Goal: Task Accomplishment & Management: Manage account settings

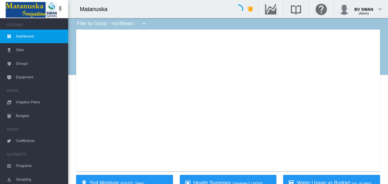
type input "**********"
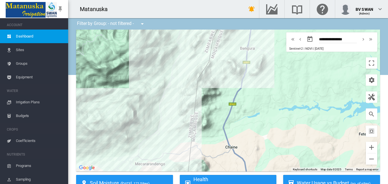
click at [30, 104] on span "Irrigation Plans" at bounding box center [40, 103] width 48 height 14
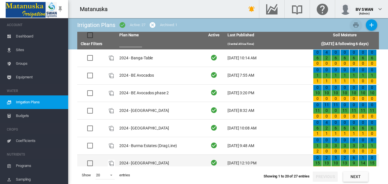
click at [132, 160] on td "2024 - [GEOGRAPHIC_DATA]" at bounding box center [160, 163] width 86 height 17
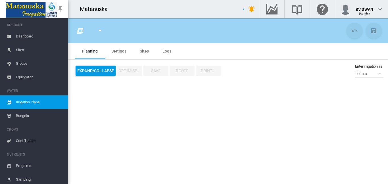
type input "**********"
type input "**"
type input "******"
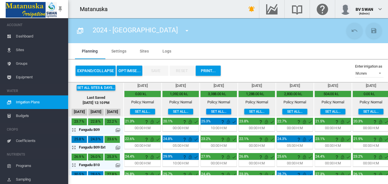
click at [215, 111] on button "Set all..." at bounding box center [218, 112] width 25 height 6
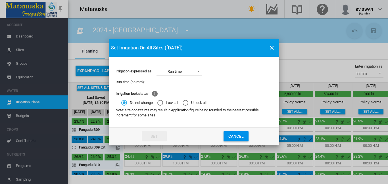
click at [237, 132] on button "Cancel" at bounding box center [236, 136] width 25 height 10
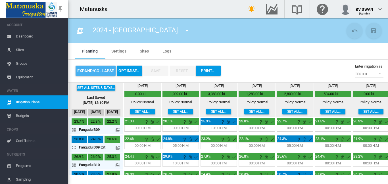
click at [92, 69] on button "Expand/Collapse" at bounding box center [96, 71] width 40 height 10
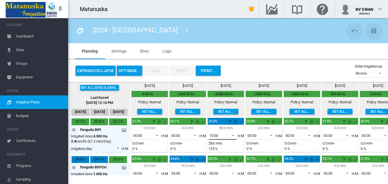
click at [233, 134] on span at bounding box center [231, 134] width 7 height 5
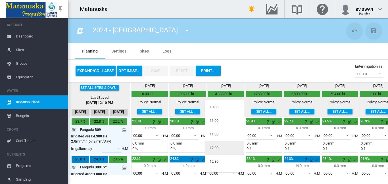
scroll to position [227, 0]
click at [217, 139] on div "12:00" at bounding box center [214, 138] width 9 height 5
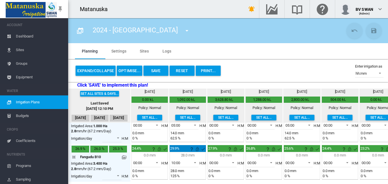
scroll to position [57, 0]
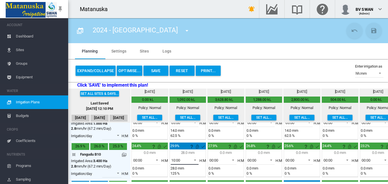
click at [194, 160] on span at bounding box center [193, 159] width 7 height 5
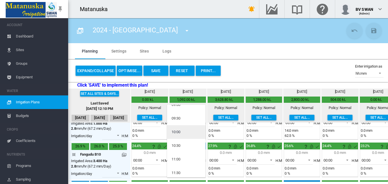
scroll to position [213, 0]
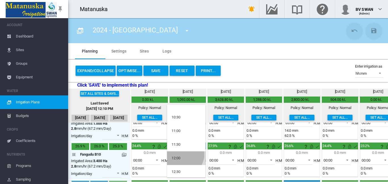
click at [183, 155] on md-option "12:00" at bounding box center [186, 158] width 39 height 14
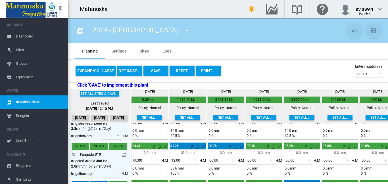
scroll to position [85, 0]
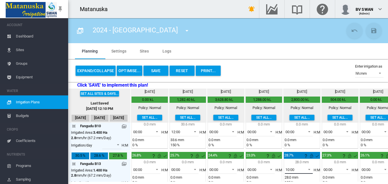
click at [311, 169] on span at bounding box center [307, 169] width 7 height 5
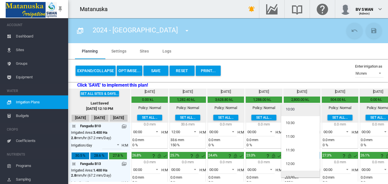
scroll to position [227, 0]
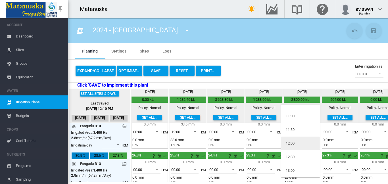
click at [296, 142] on md-option "12:00" at bounding box center [300, 144] width 39 height 14
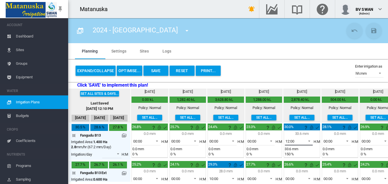
scroll to position [142, 0]
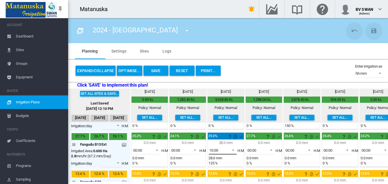
click at [233, 150] on span at bounding box center [231, 149] width 7 height 5
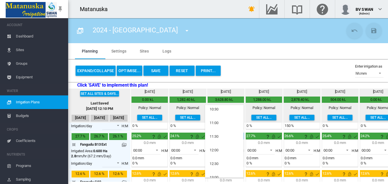
scroll to position [223, 0]
click at [226, 147] on md-option "12:00" at bounding box center [224, 149] width 39 height 14
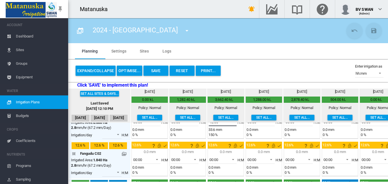
scroll to position [199, 0]
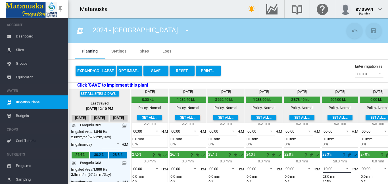
click at [346, 168] on span at bounding box center [346, 168] width 7 height 5
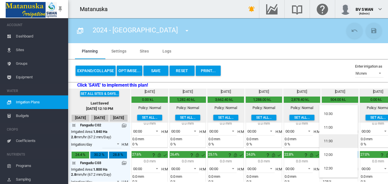
scroll to position [227, 0]
click at [331, 144] on div "12:00" at bounding box center [328, 143] width 9 height 5
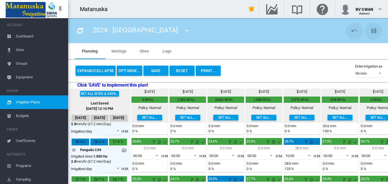
scroll to position [256, 0]
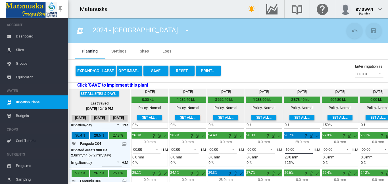
click at [310, 149] on span at bounding box center [307, 148] width 7 height 5
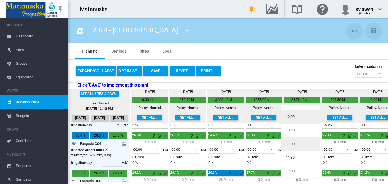
scroll to position [224, 0]
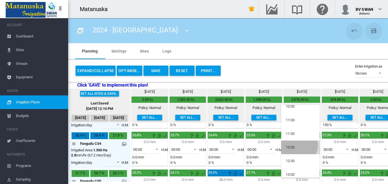
click at [299, 146] on md-option "12:00" at bounding box center [300, 148] width 39 height 14
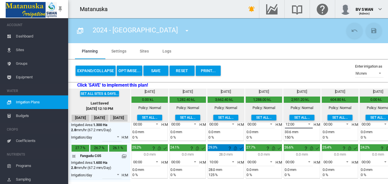
scroll to position [284, 0]
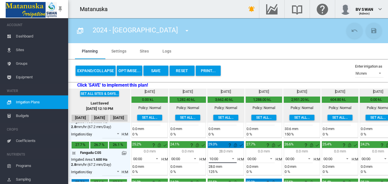
click at [234, 158] on span at bounding box center [231, 158] width 7 height 5
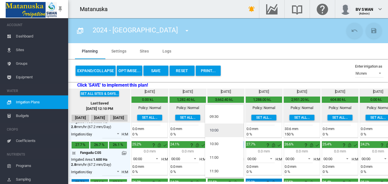
scroll to position [214, 0]
click at [226, 157] on md-option "12:00" at bounding box center [224, 157] width 39 height 14
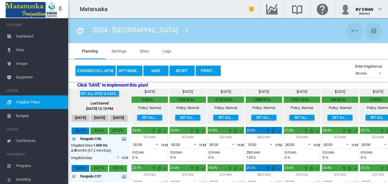
scroll to position [341, 0]
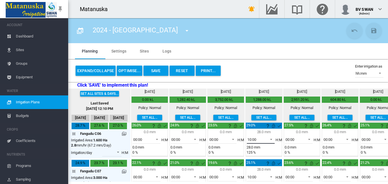
click at [272, 138] on span at bounding box center [269, 138] width 7 height 5
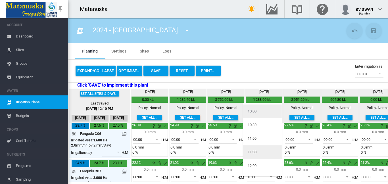
scroll to position [227, 0]
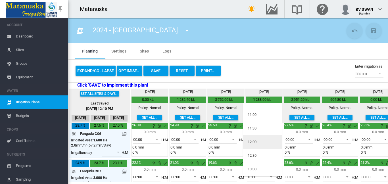
click at [260, 143] on md-option "12:00" at bounding box center [262, 142] width 39 height 14
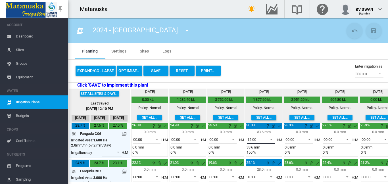
scroll to position [370, 0]
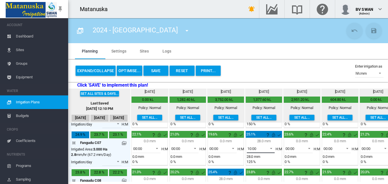
click at [270, 148] on span at bounding box center [269, 148] width 7 height 5
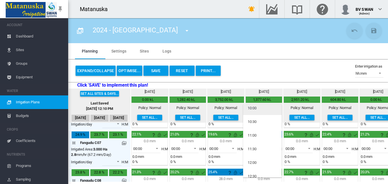
scroll to position [224, 0]
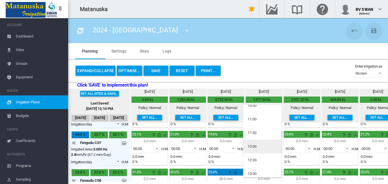
click at [265, 144] on md-option "12:00" at bounding box center [262, 147] width 39 height 14
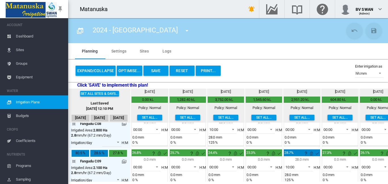
scroll to position [398, 0]
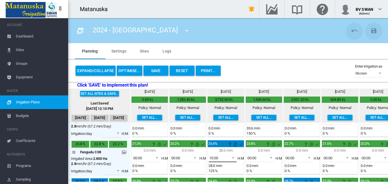
click at [233, 157] on span at bounding box center [231, 157] width 7 height 5
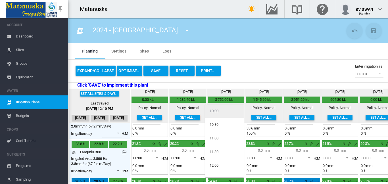
scroll to position [215, 0]
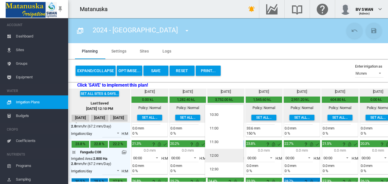
click at [233, 156] on md-option "12:00" at bounding box center [224, 156] width 39 height 14
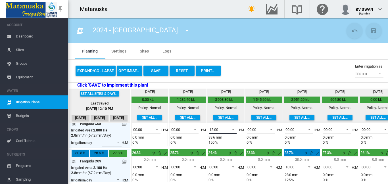
scroll to position [455, 0]
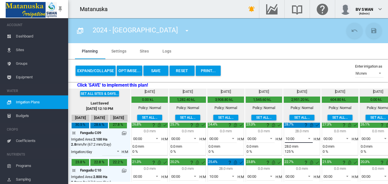
click at [309, 138] on span at bounding box center [307, 138] width 7 height 5
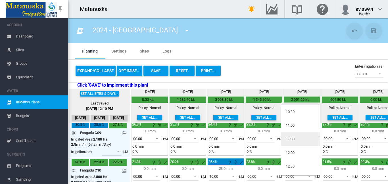
scroll to position [227, 0]
click at [295, 141] on div "12:00" at bounding box center [290, 141] width 9 height 5
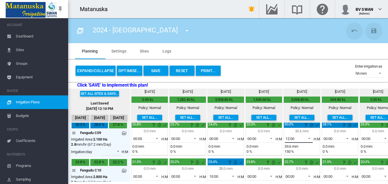
scroll to position [483, 0]
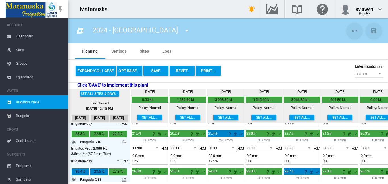
click at [233, 148] on span at bounding box center [231, 147] width 7 height 5
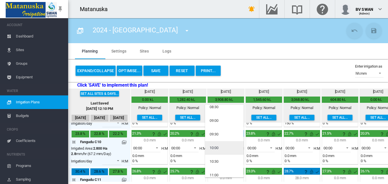
scroll to position [225, 0]
click at [226, 143] on md-option "12:00" at bounding box center [224, 146] width 39 height 14
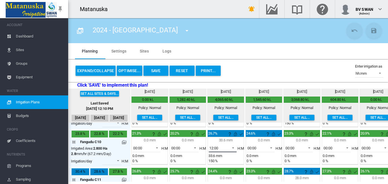
scroll to position [512, 0]
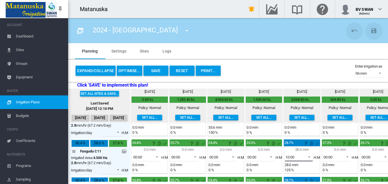
click at [311, 156] on span at bounding box center [307, 156] width 7 height 5
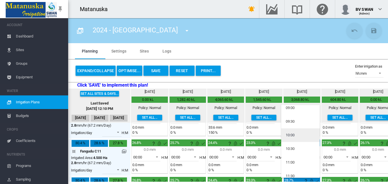
scroll to position [216, 0]
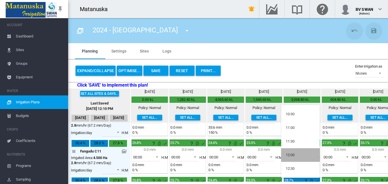
click at [301, 153] on md-option "12:00" at bounding box center [300, 155] width 39 height 14
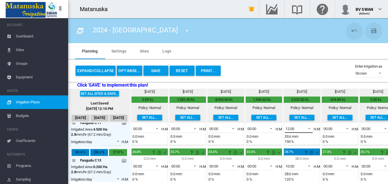
scroll to position [548, 0]
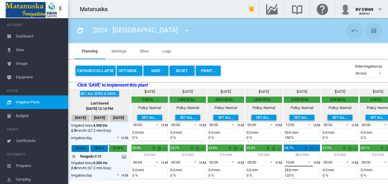
click at [311, 159] on span at bounding box center [307, 161] width 7 height 5
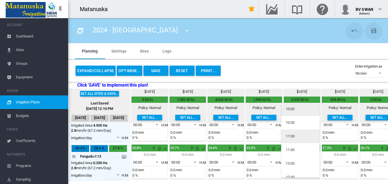
scroll to position [215, 0]
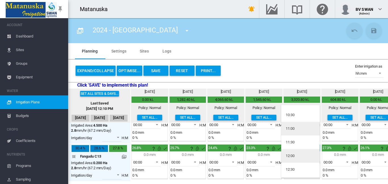
click at [303, 155] on md-option "12:00" at bounding box center [300, 156] width 39 height 14
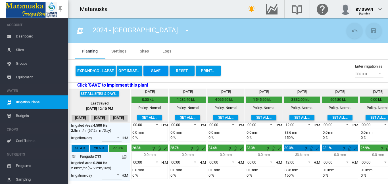
click at [153, 69] on button "Save" at bounding box center [156, 71] width 25 height 10
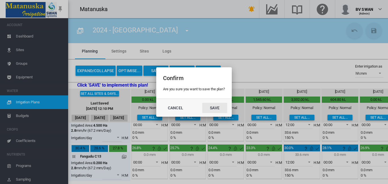
click at [219, 107] on button "Save" at bounding box center [214, 108] width 25 height 10
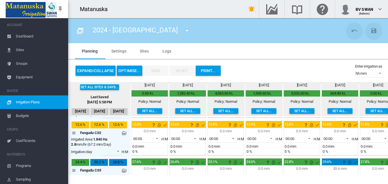
scroll to position [179, 0]
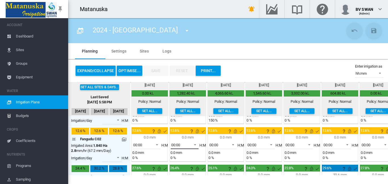
click at [195, 144] on span at bounding box center [193, 144] width 7 height 5
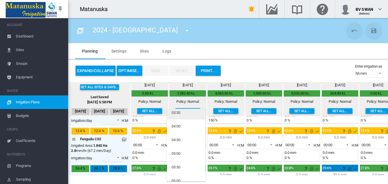
scroll to position [57, 0]
click at [183, 126] on md-option "05:00" at bounding box center [186, 127] width 39 height 14
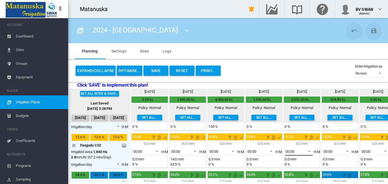
click at [310, 151] on span at bounding box center [307, 150] width 7 height 5
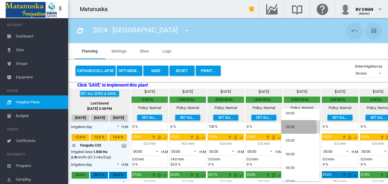
click at [291, 128] on div "05:00" at bounding box center [290, 126] width 9 height 5
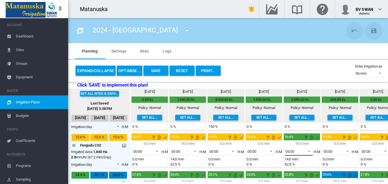
click at [311, 151] on span at bounding box center [307, 150] width 7 height 5
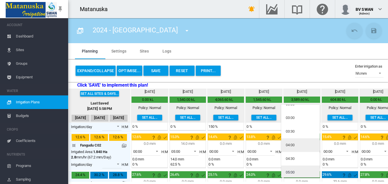
scroll to position [0, 0]
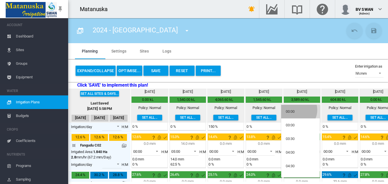
click at [295, 110] on md-option "00:00" at bounding box center [300, 112] width 39 height 14
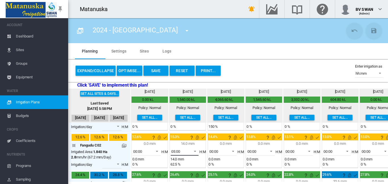
click at [196, 151] on span at bounding box center [193, 150] width 7 height 5
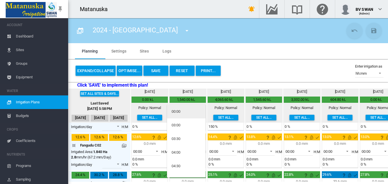
click at [178, 108] on md-option "00:00" at bounding box center [186, 112] width 39 height 14
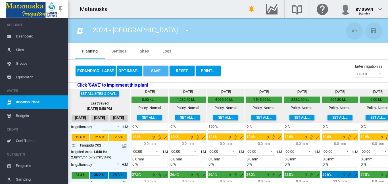
click at [157, 70] on button "Save" at bounding box center [156, 71] width 25 height 10
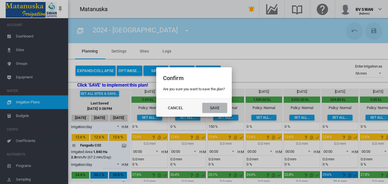
click at [220, 107] on button "Save" at bounding box center [214, 108] width 25 height 10
